Goal: Task Accomplishment & Management: Manage account settings

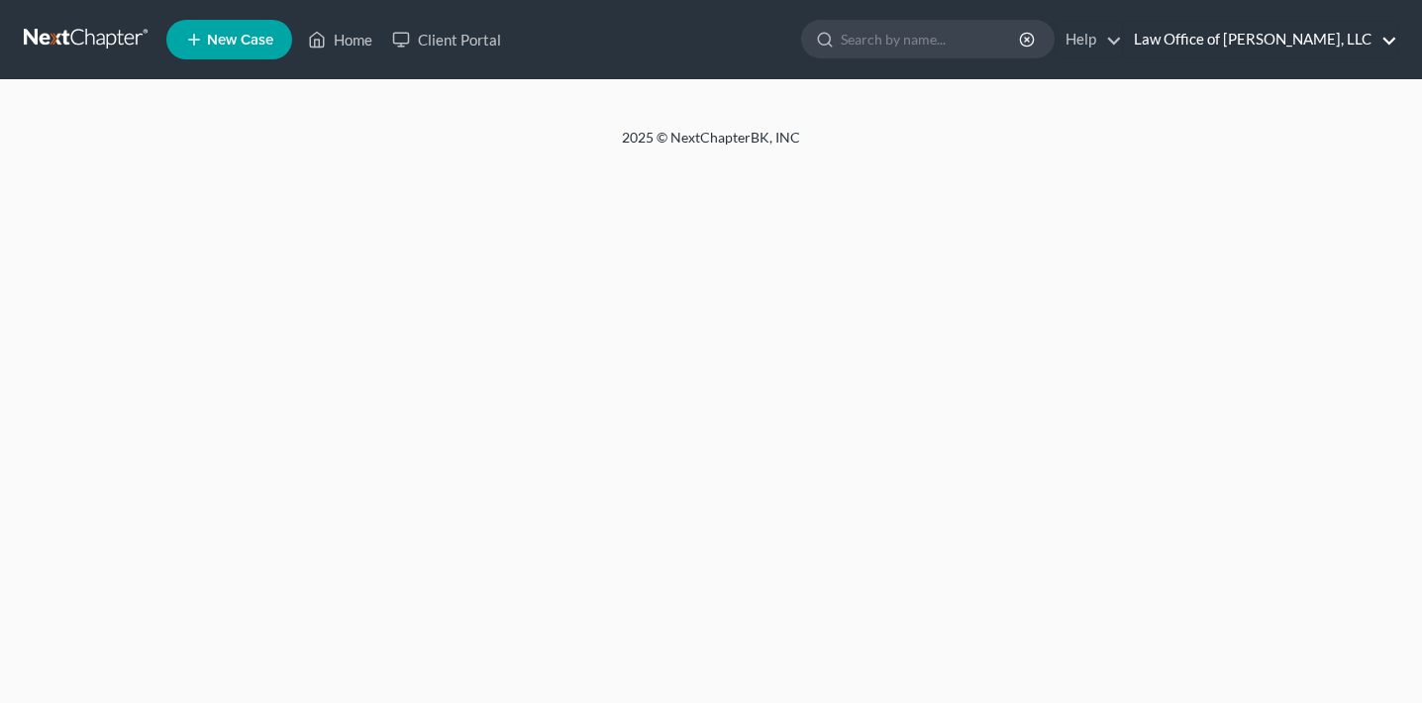
click at [1335, 47] on link "Law Office of [PERSON_NAME], LLC" at bounding box center [1260, 40] width 273 height 36
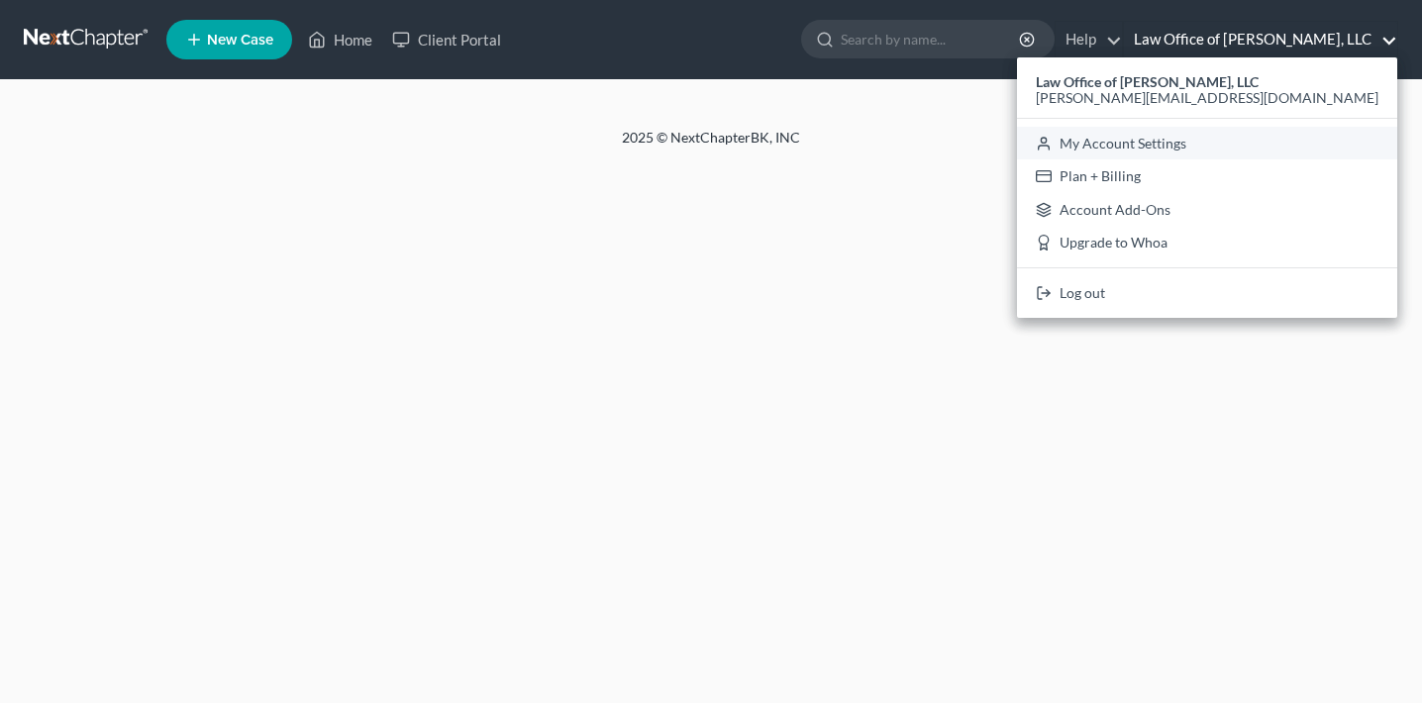
click at [1289, 152] on link "My Account Settings" at bounding box center [1207, 144] width 380 height 34
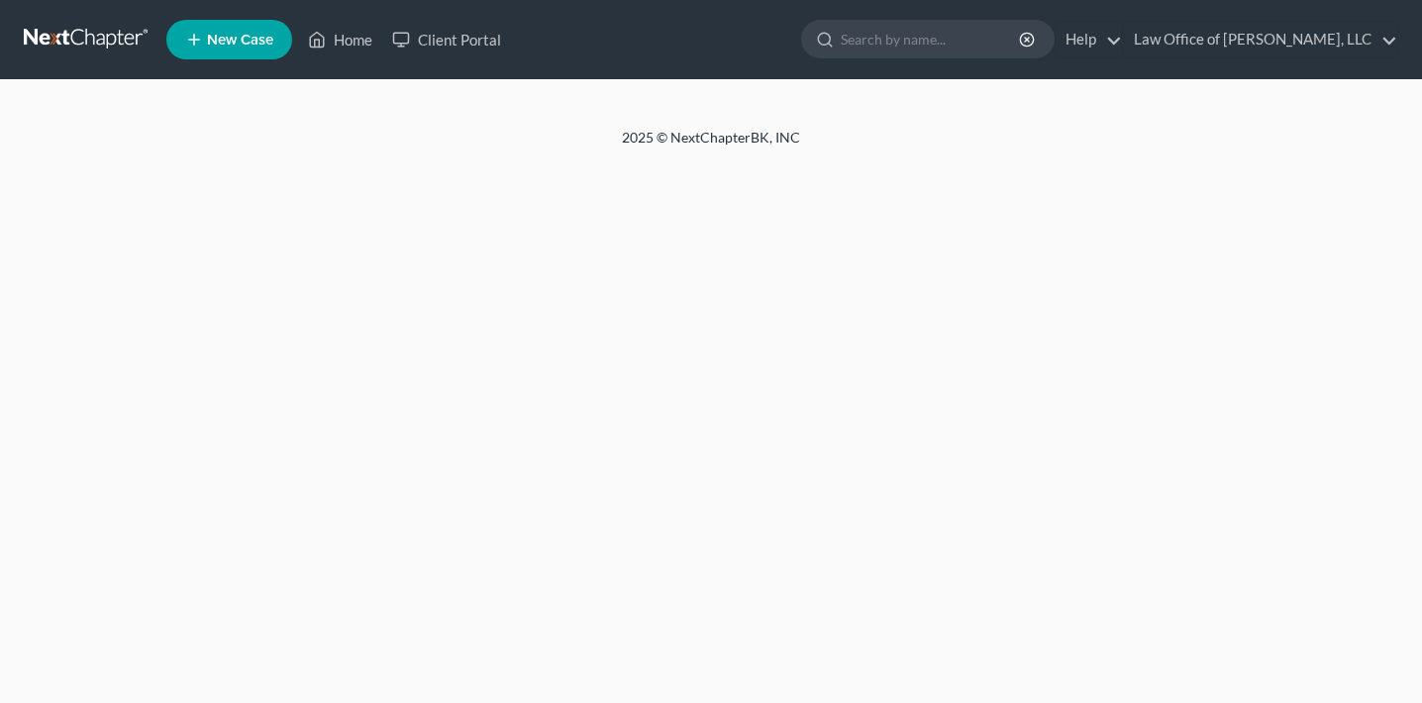
select select "45"
select select "24"
select select "26"
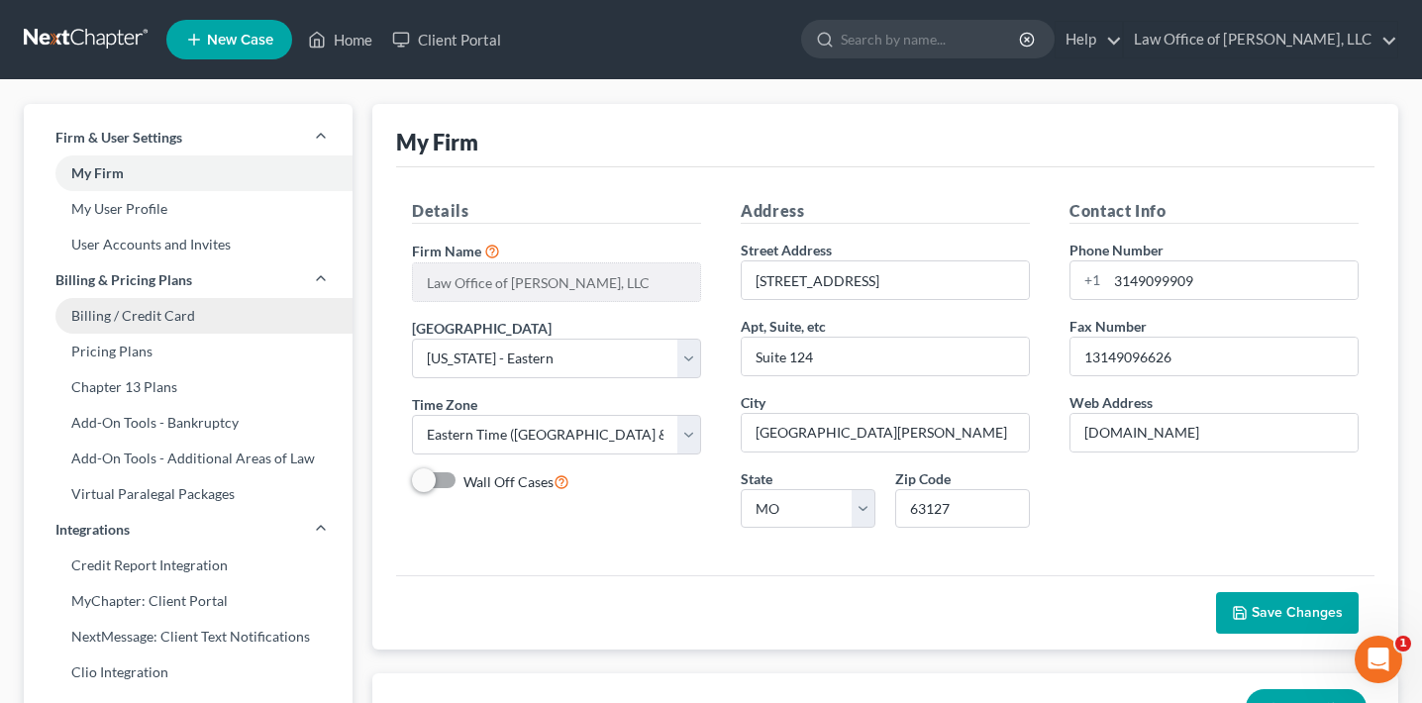
click at [156, 323] on link "Billing / Credit Card" at bounding box center [188, 316] width 329 height 36
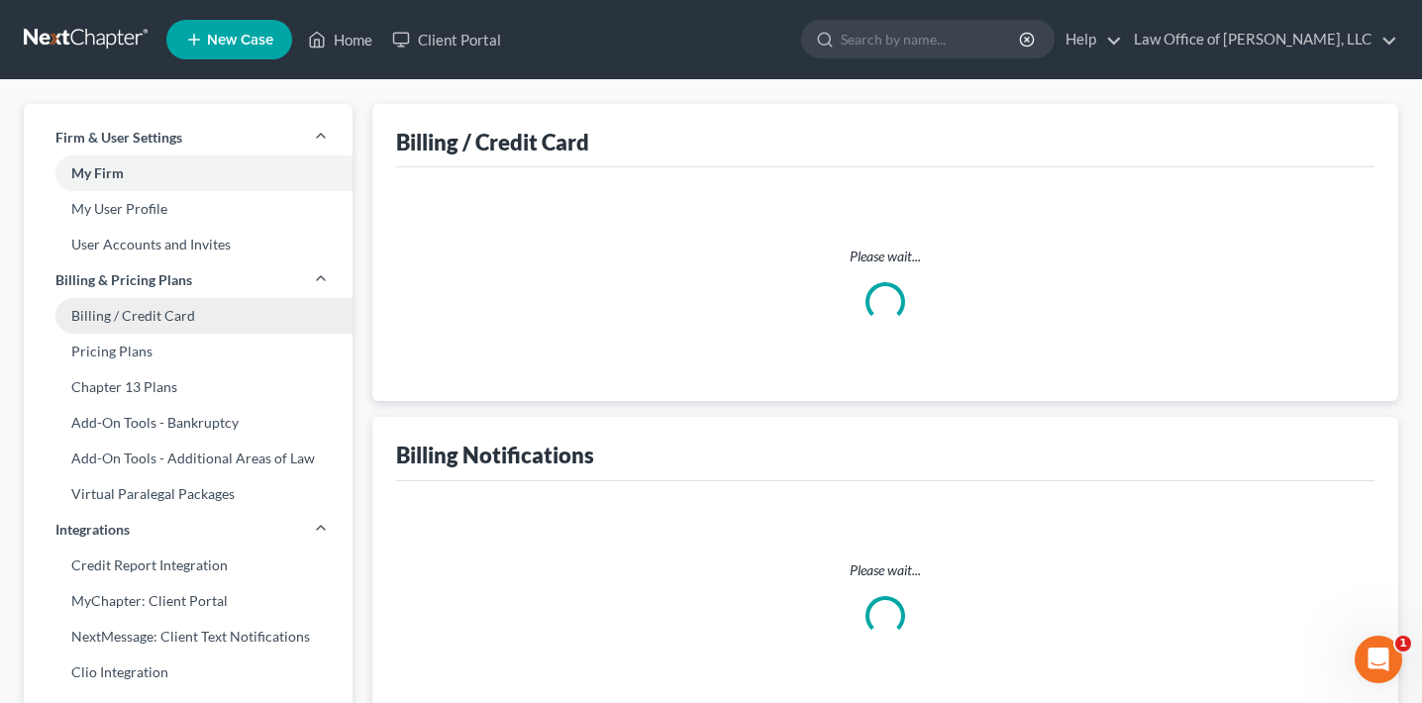
select select "26"
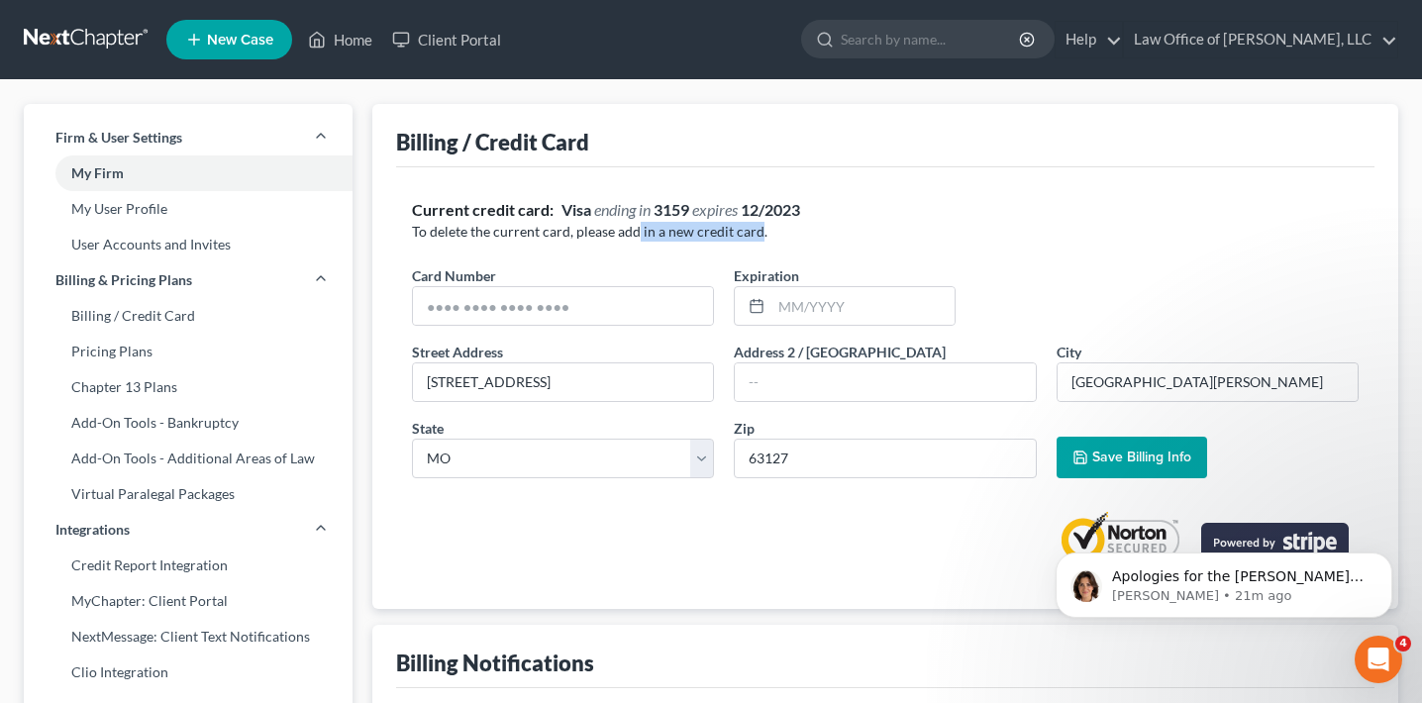
drag, startPoint x: 758, startPoint y: 233, endPoint x: 635, endPoint y: 231, distance: 122.8
click at [635, 231] on p "To delete the current card, please add in a new credit card." at bounding box center [885, 232] width 947 height 20
drag, startPoint x: 618, startPoint y: 232, endPoint x: 758, endPoint y: 233, distance: 139.6
click at [758, 233] on p "To delete the current card, please add in a new credit card." at bounding box center [885, 232] width 947 height 20
